Goal: Check status: Check status

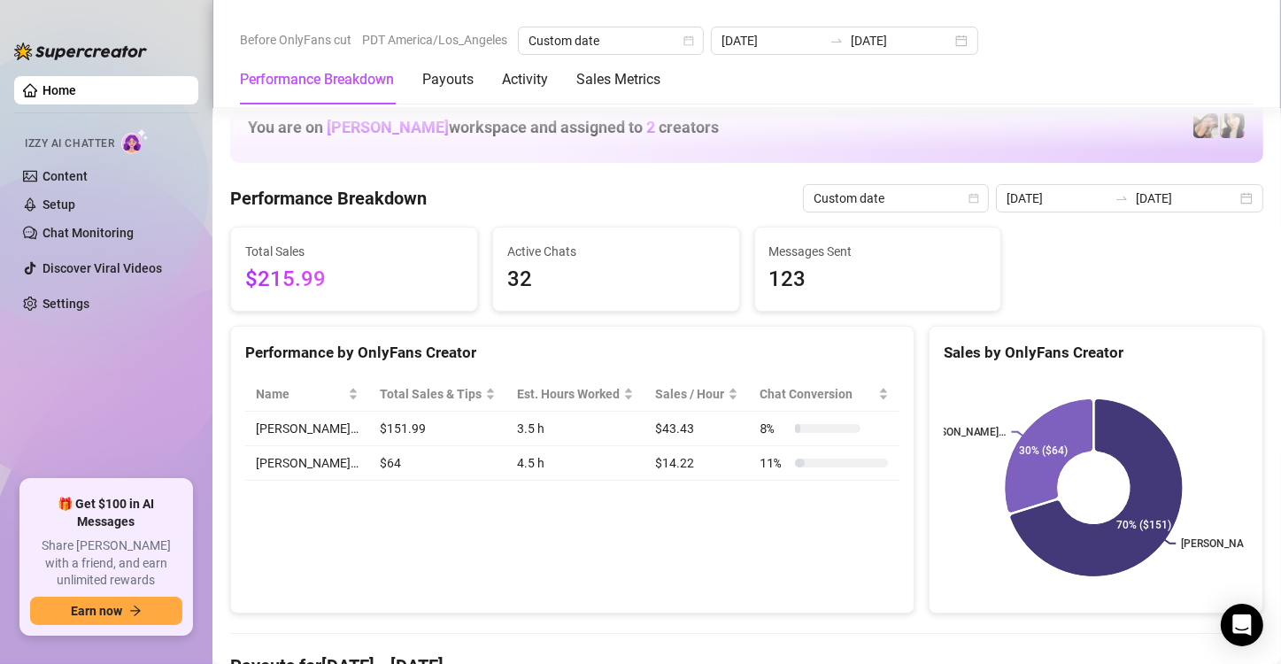
scroll to position [874, 0]
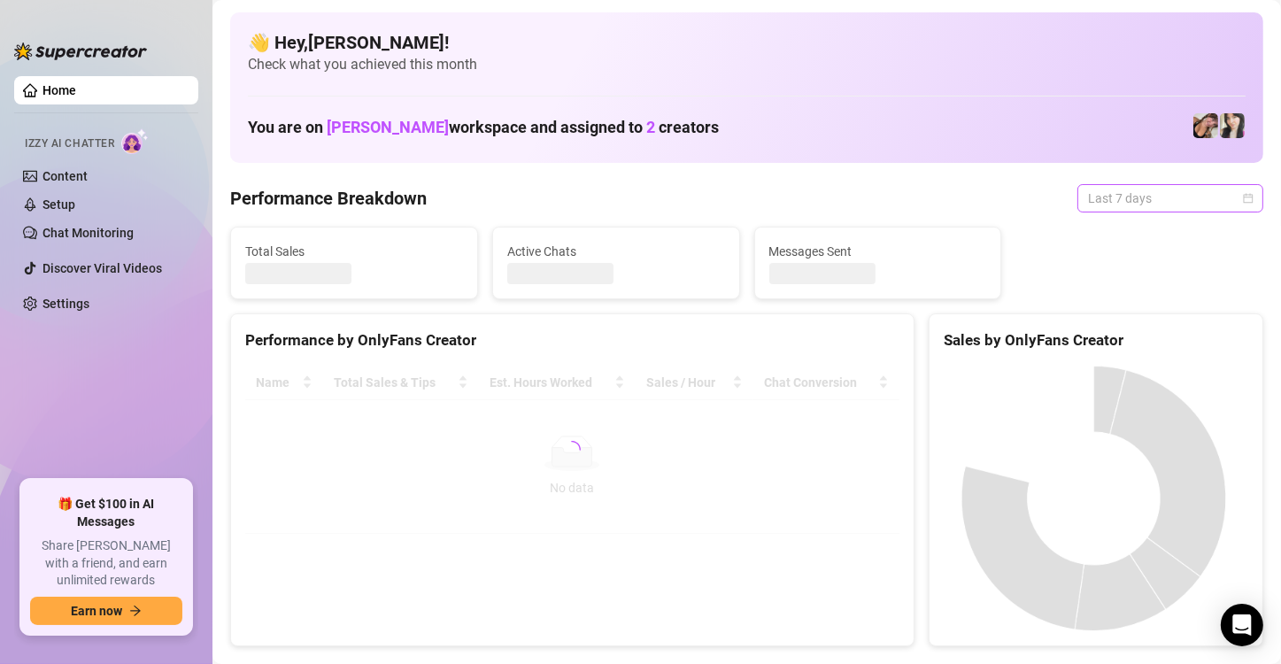
click at [1180, 193] on span "Last 7 days" at bounding box center [1170, 198] width 165 height 27
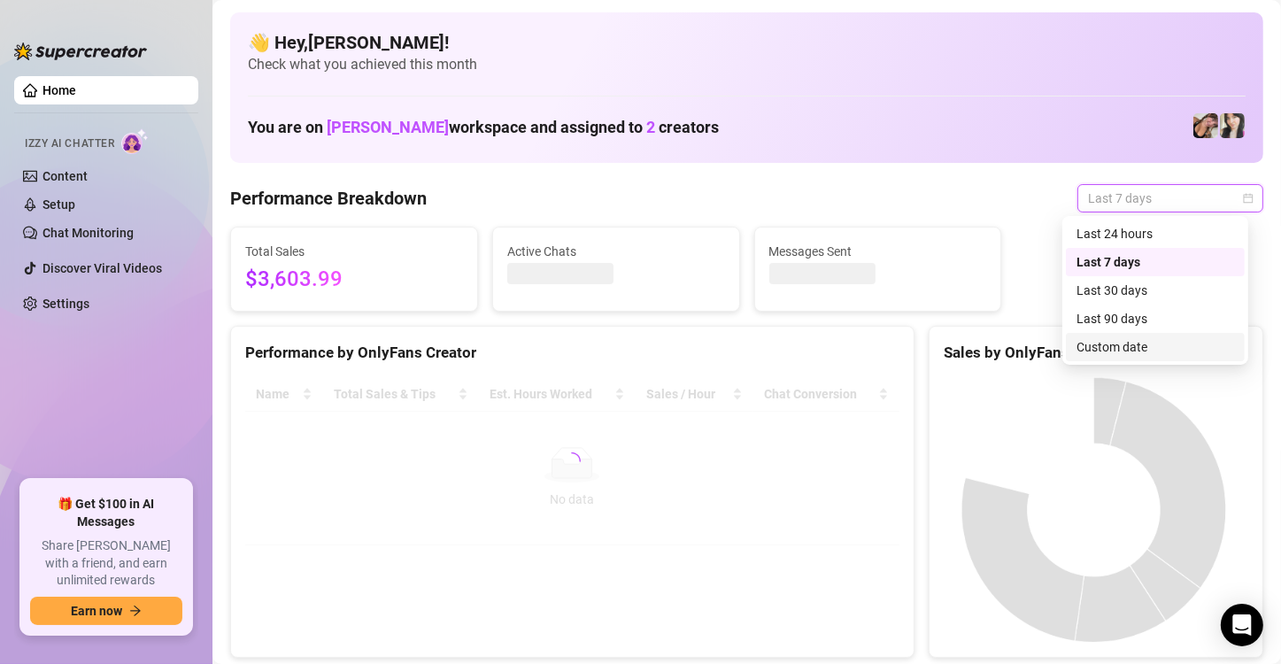
click at [1134, 337] on div "Custom date" at bounding box center [1155, 346] width 158 height 19
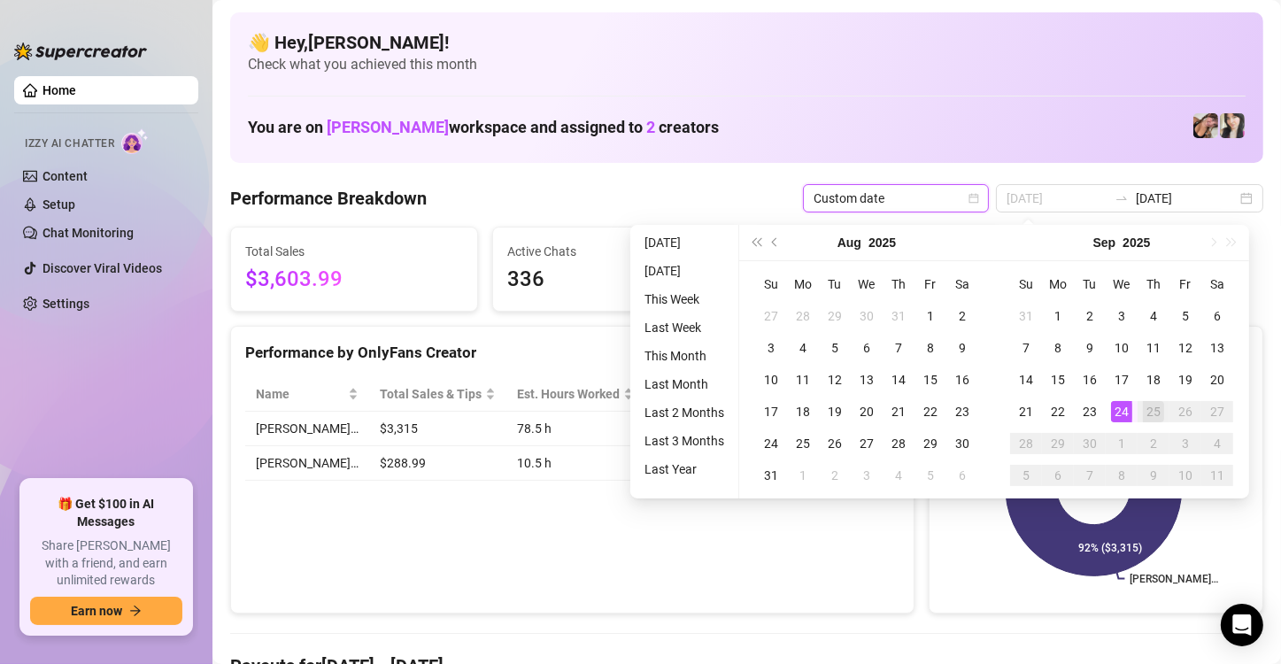
type input "[DATE]"
click at [1116, 408] on div "24" at bounding box center [1121, 411] width 21 height 21
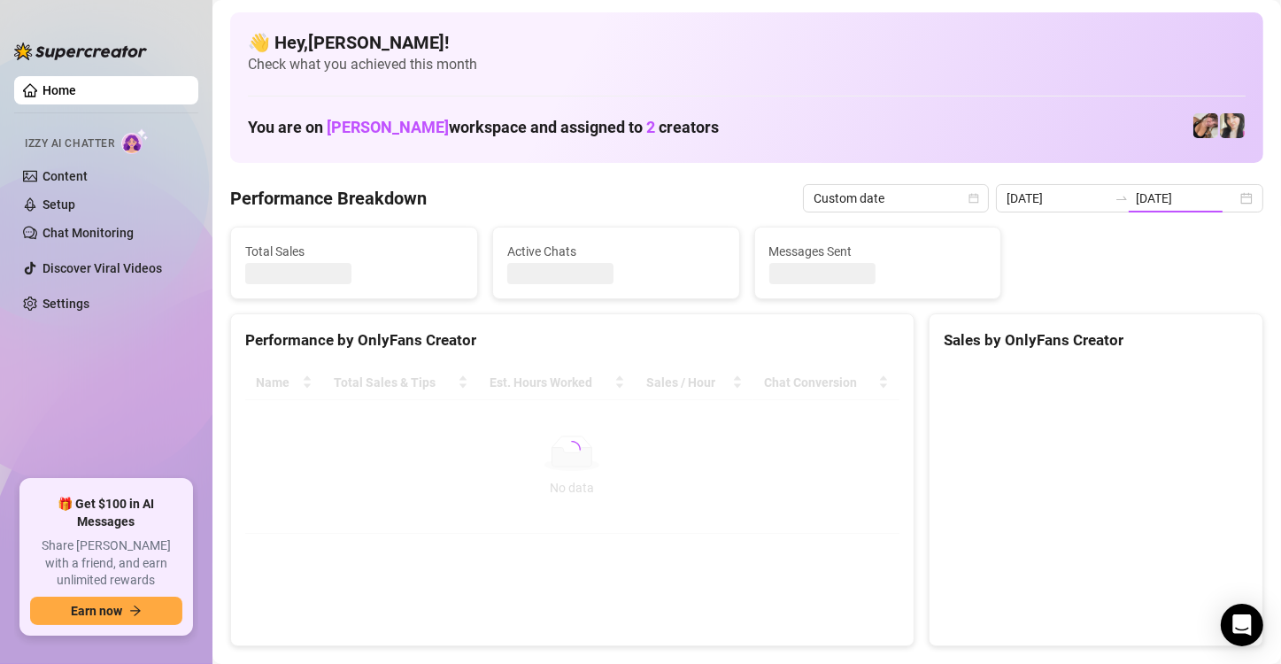
type input "[DATE]"
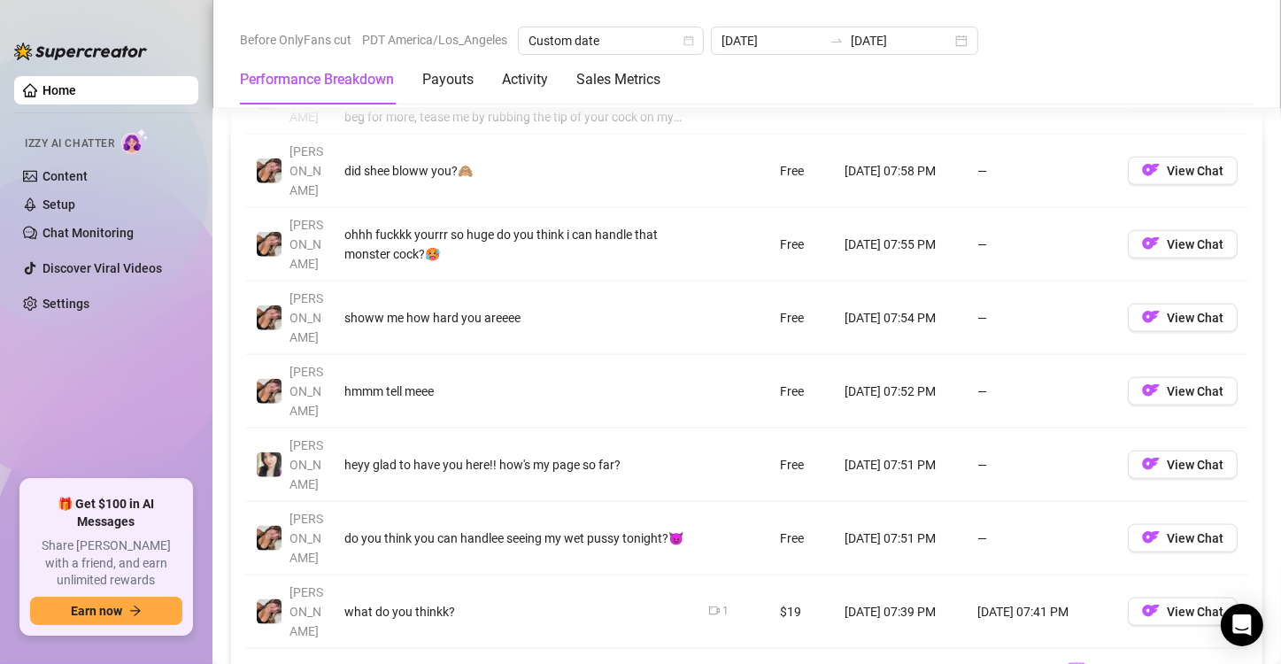
scroll to position [1735, 0]
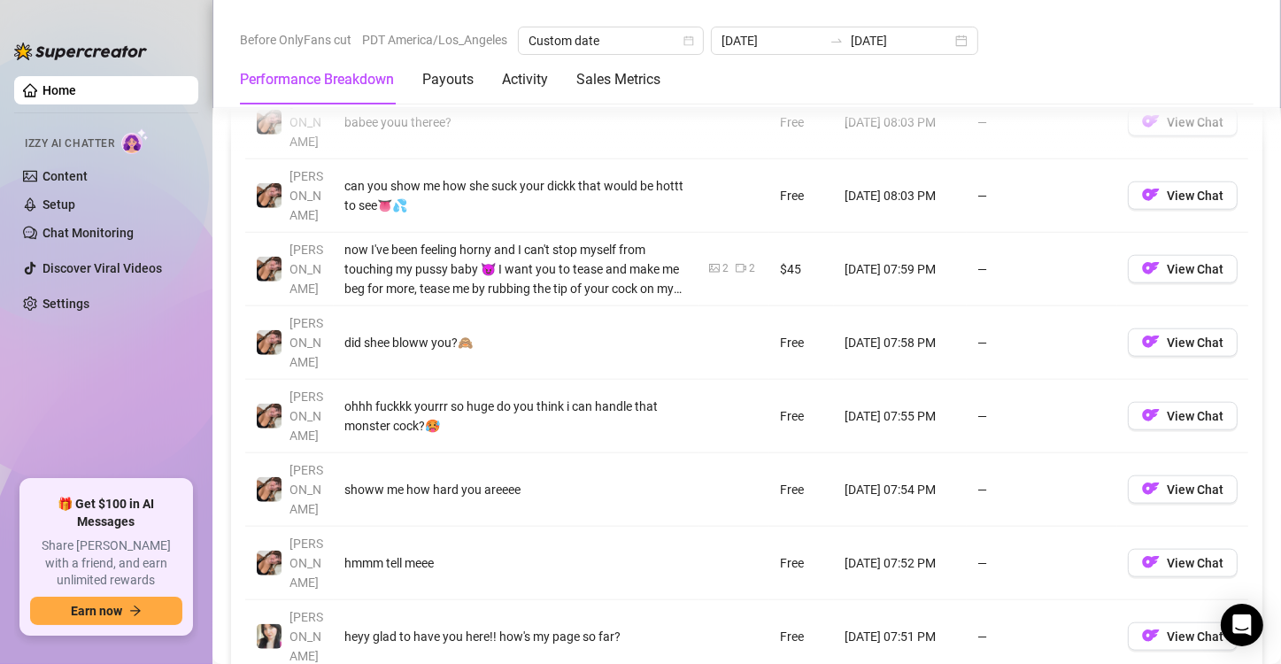
click at [797, 124] on td "Free" at bounding box center [801, 122] width 65 height 73
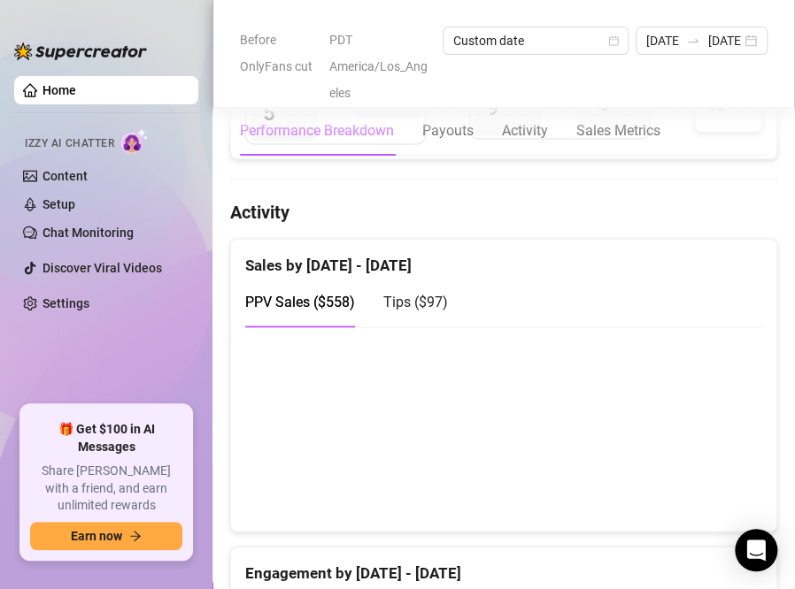
scroll to position [892, 0]
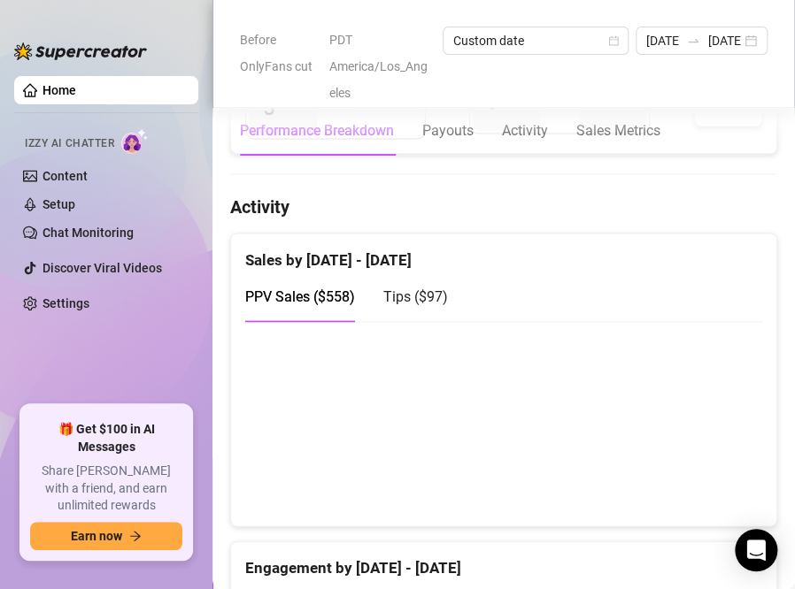
click at [392, 289] on span "Tips ( $97 )" at bounding box center [415, 296] width 65 height 17
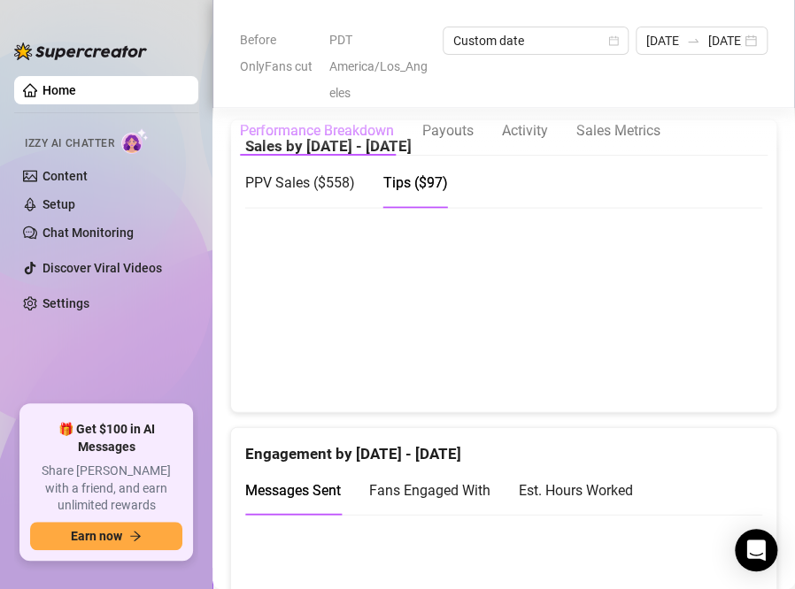
scroll to position [1005, 0]
click at [54, 334] on ul "Home Izzy AI Chatter Content Setup Chat Monitoring Discover Viral Videos Settin…" at bounding box center [106, 233] width 184 height 329
